Goal: Transaction & Acquisition: Purchase product/service

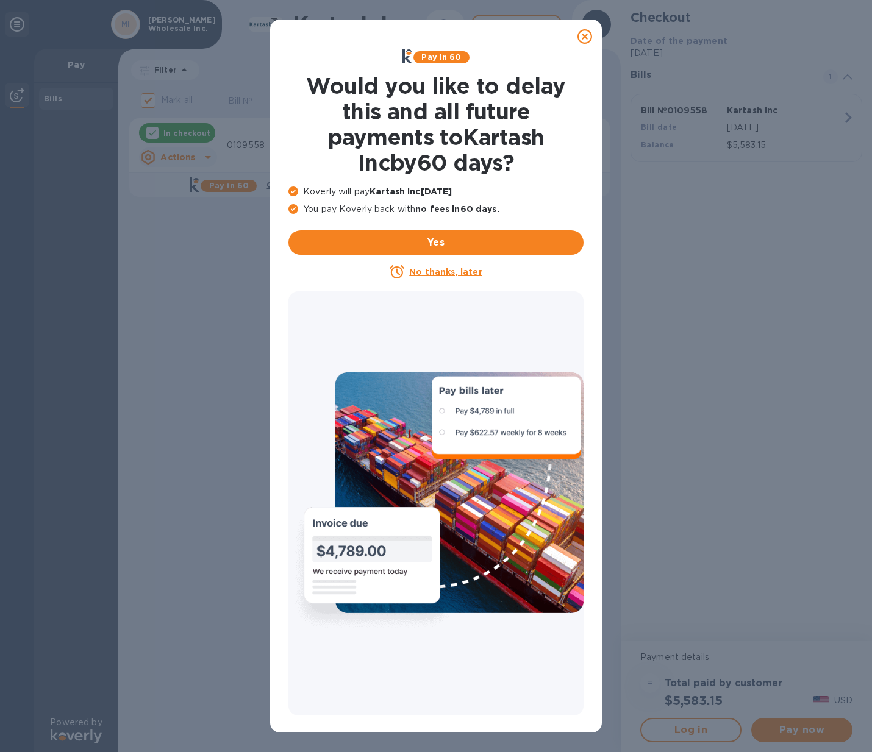
click at [583, 33] on icon at bounding box center [584, 36] width 15 height 15
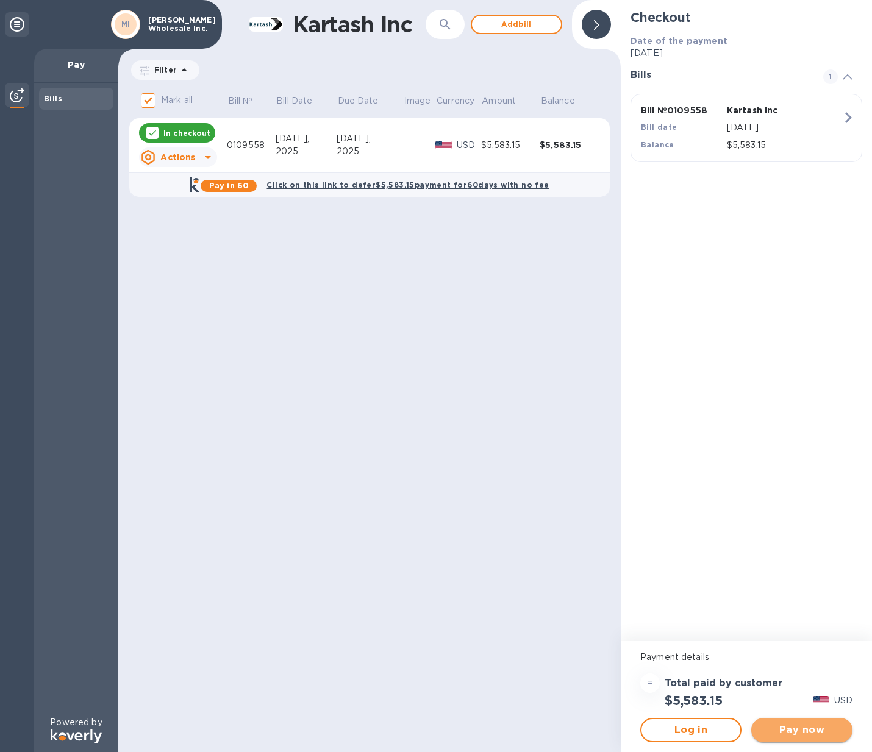
click at [804, 726] on span "Pay now" at bounding box center [802, 730] width 82 height 15
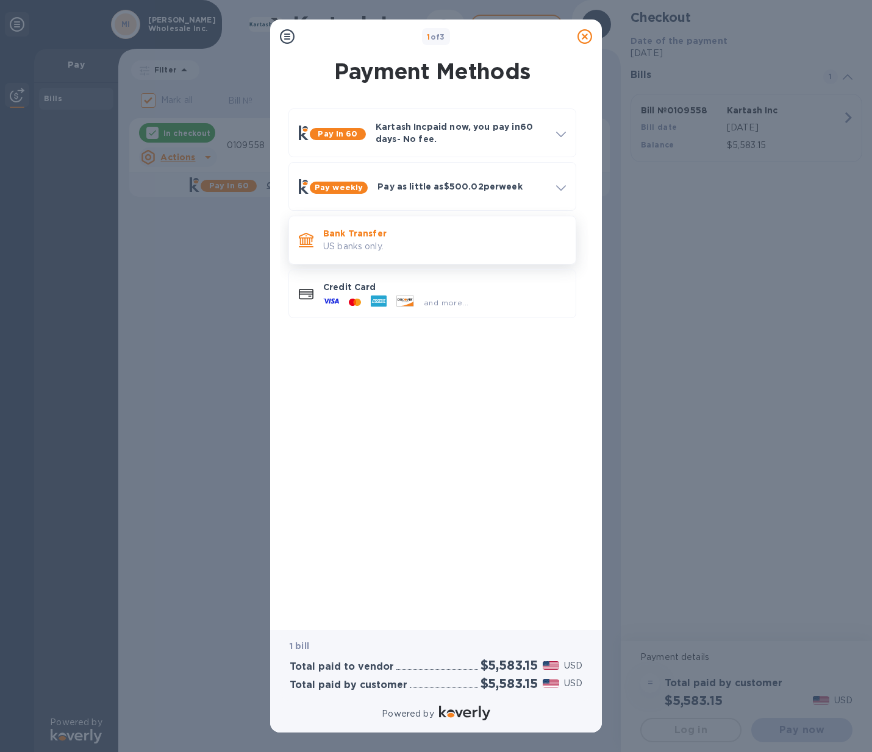
click at [349, 247] on p "US banks only." at bounding box center [444, 246] width 243 height 13
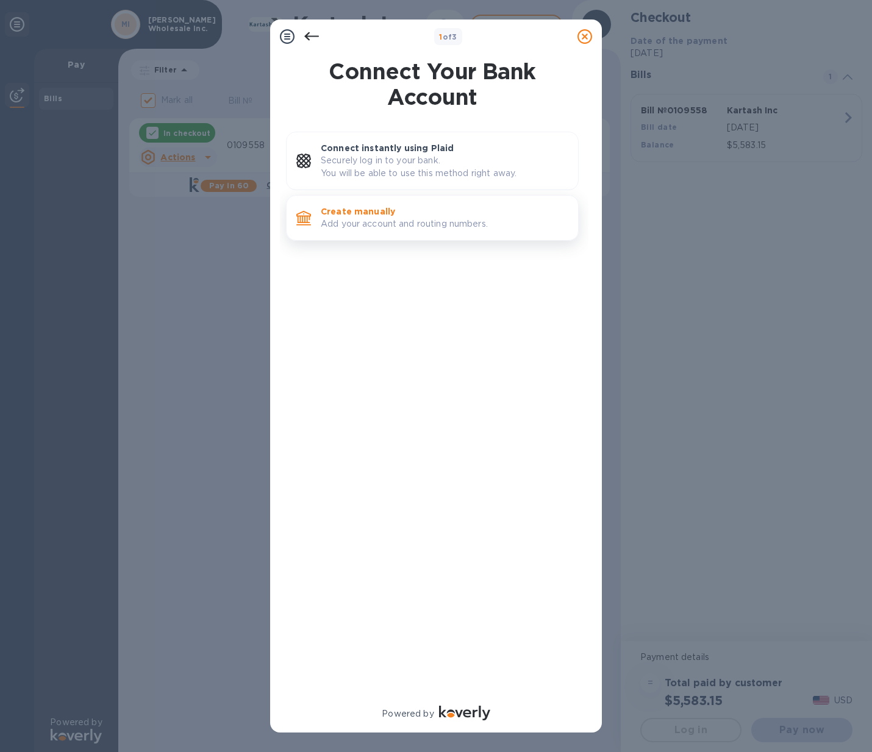
click at [352, 216] on p "Create manually" at bounding box center [444, 211] width 247 height 12
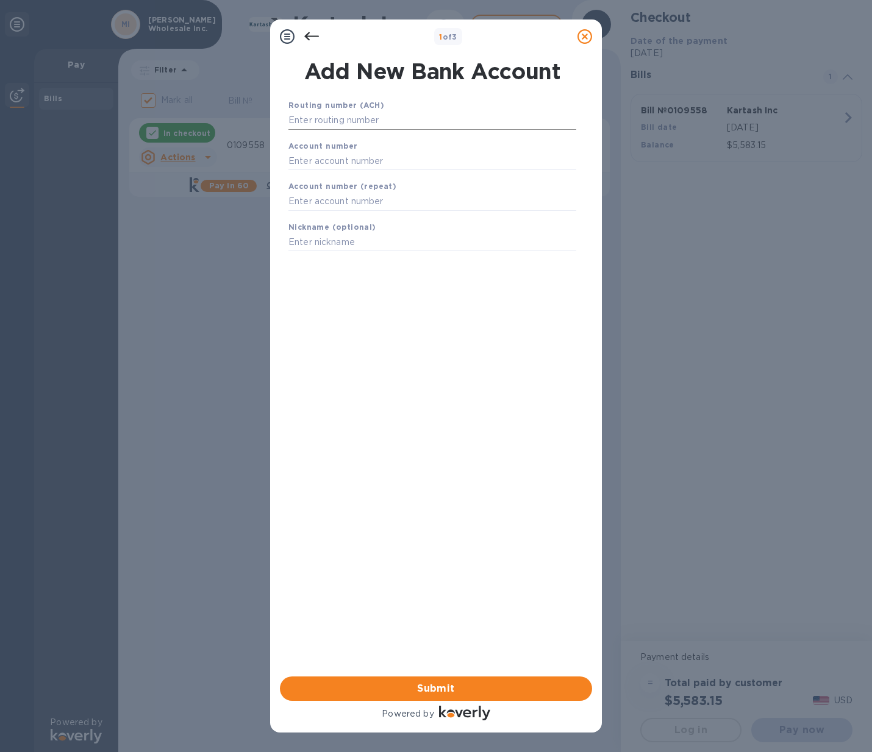
click at [332, 123] on input "text" at bounding box center [432, 121] width 288 height 18
type input "021000089"
type input "4992888396"
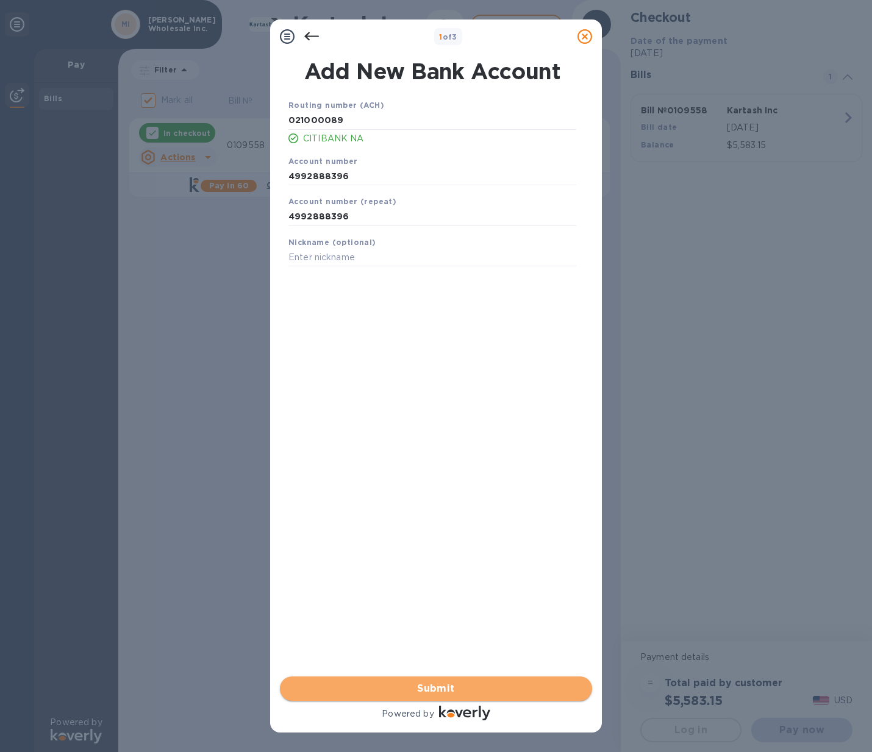
click at [456, 688] on span "Submit" at bounding box center [435, 688] width 293 height 15
